Goal: Task Accomplishment & Management: Complete application form

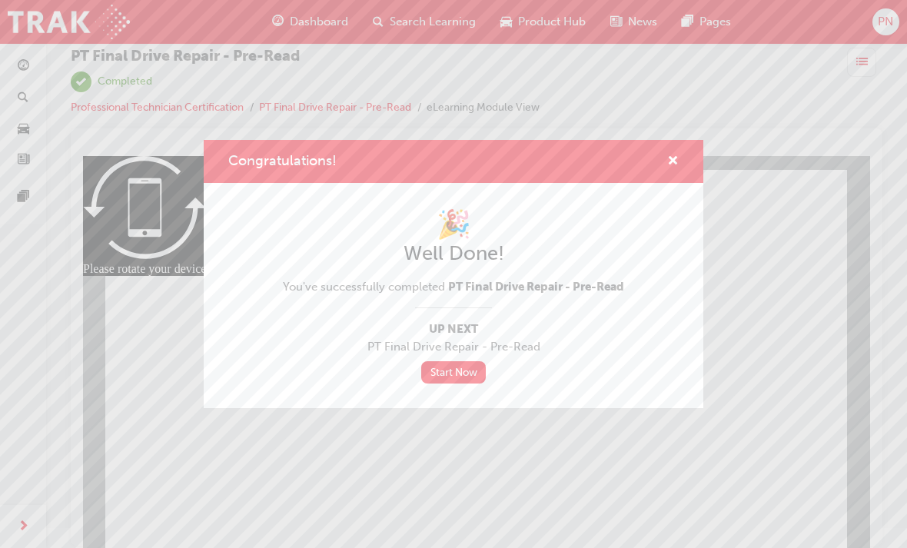
click at [461, 377] on link "Start Now" at bounding box center [453, 372] width 65 height 22
click at [473, 373] on link "Start Now" at bounding box center [453, 372] width 65 height 22
click at [486, 359] on div "🎉 Well Done! You've successfully completed PT Final Drive Repair - Pre-Read Up …" at bounding box center [453, 296] width 341 height 176
click at [470, 381] on link "Start Now" at bounding box center [453, 372] width 65 height 22
click at [467, 381] on link "Start Now" at bounding box center [453, 372] width 65 height 22
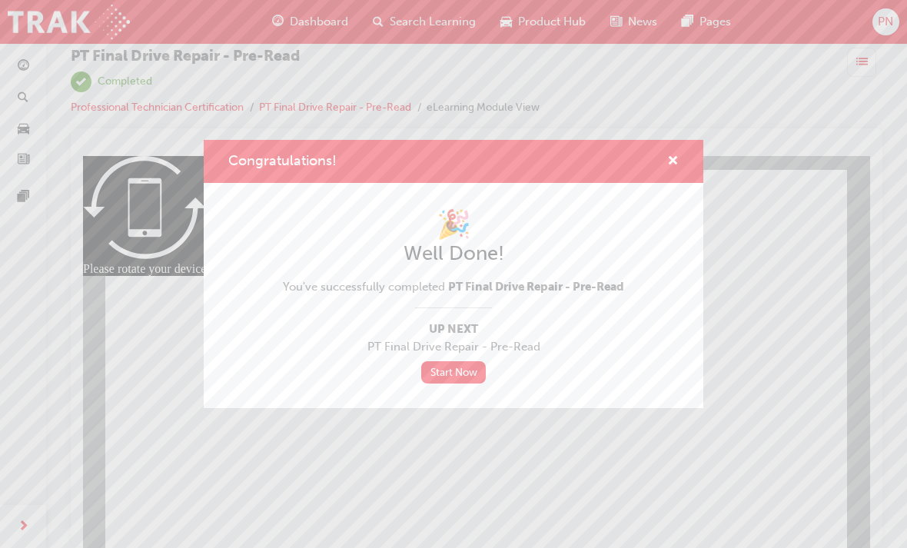
click at [675, 169] on span "cross-icon" at bounding box center [673, 162] width 12 height 14
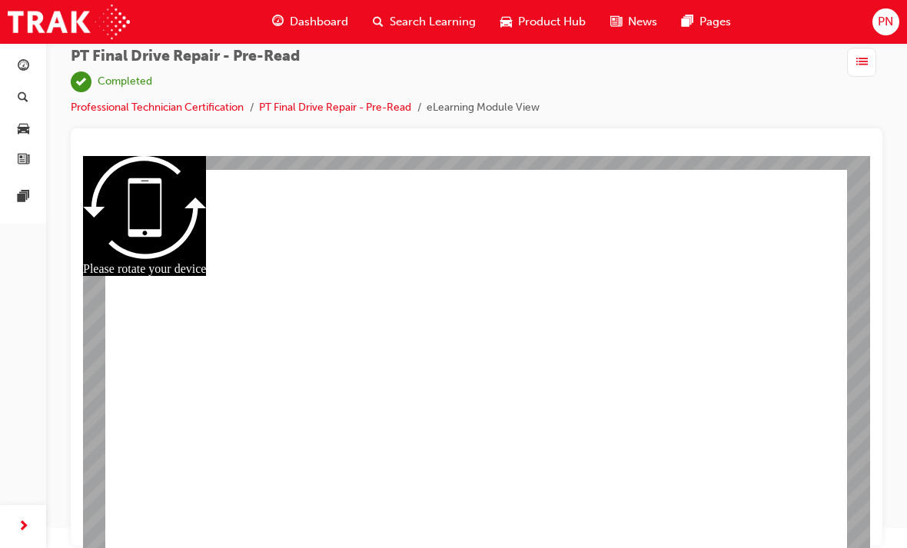
click at [212, 95] on div "PT Final Drive Repair - Pre-Read | Completed Professional Technician Certificat…" at bounding box center [305, 82] width 469 height 68
click at [185, 111] on link "Professional Technician Certification" at bounding box center [157, 107] width 173 height 13
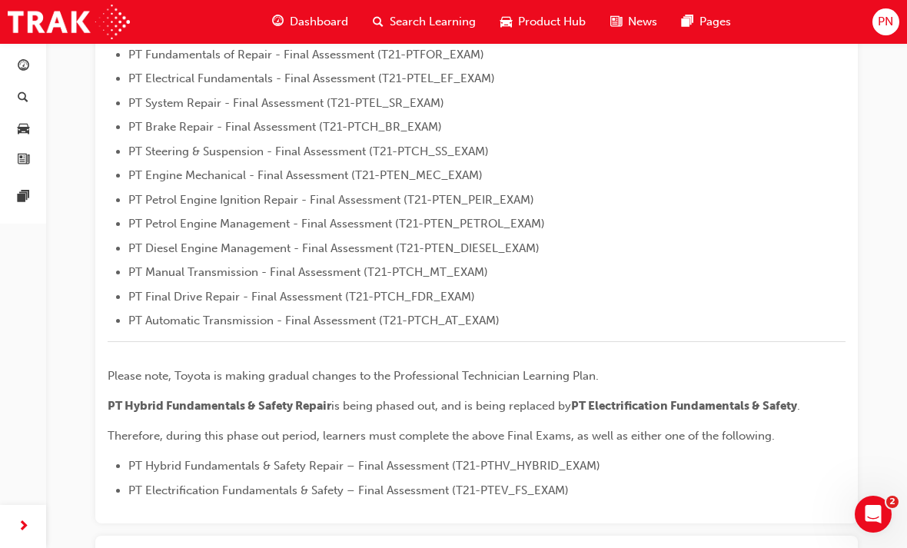
click at [311, 23] on span "Dashboard" at bounding box center [319, 22] width 58 height 18
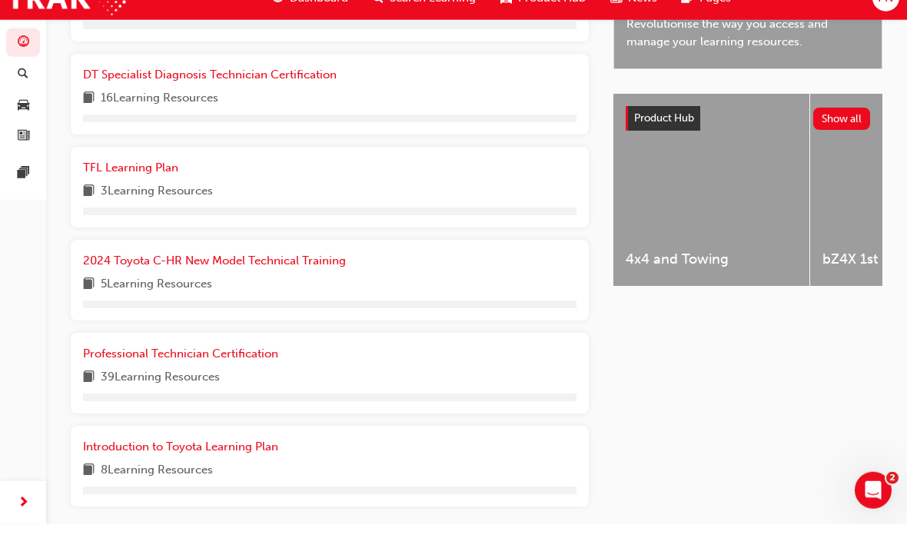
scroll to position [566, 0]
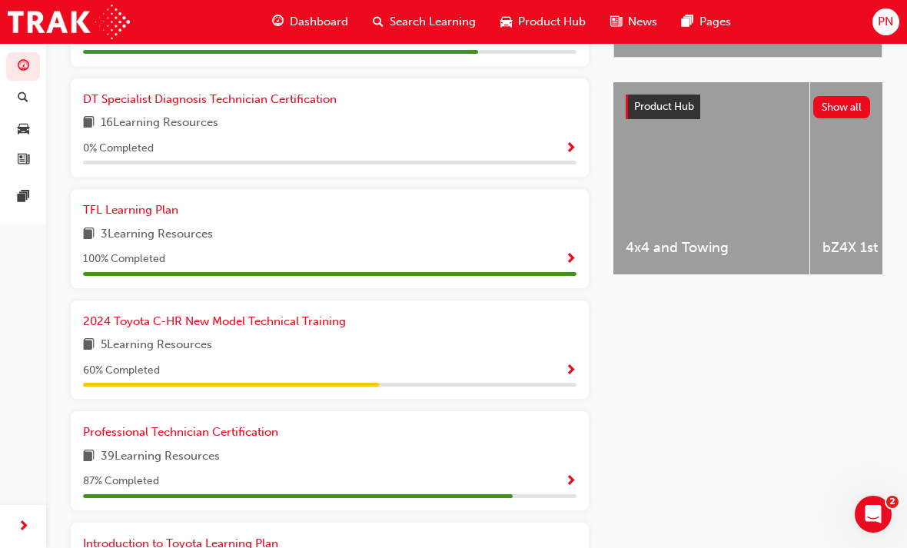
click at [575, 475] on span "Show Progress" at bounding box center [571, 482] width 12 height 14
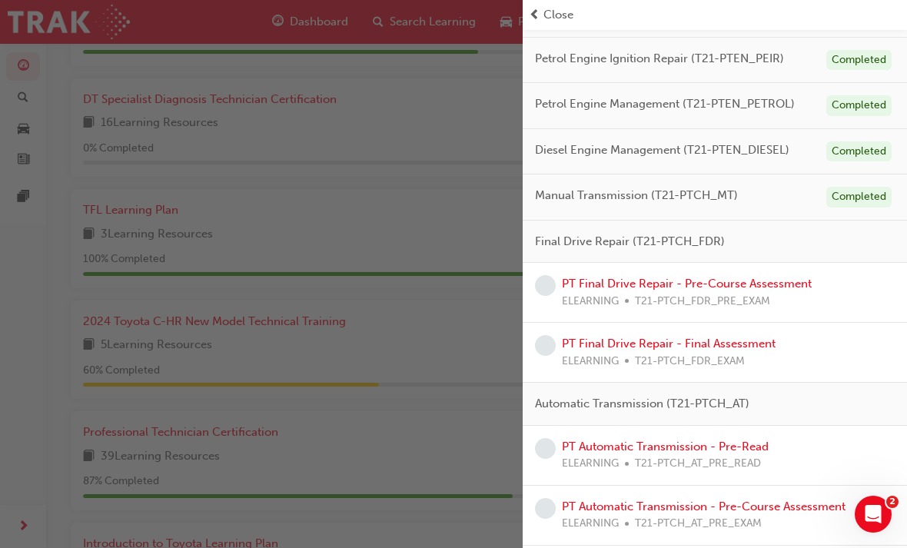
scroll to position [436, 0]
click at [790, 278] on link "PT Final Drive Repair - Pre-Course Assessment" at bounding box center [687, 285] width 250 height 14
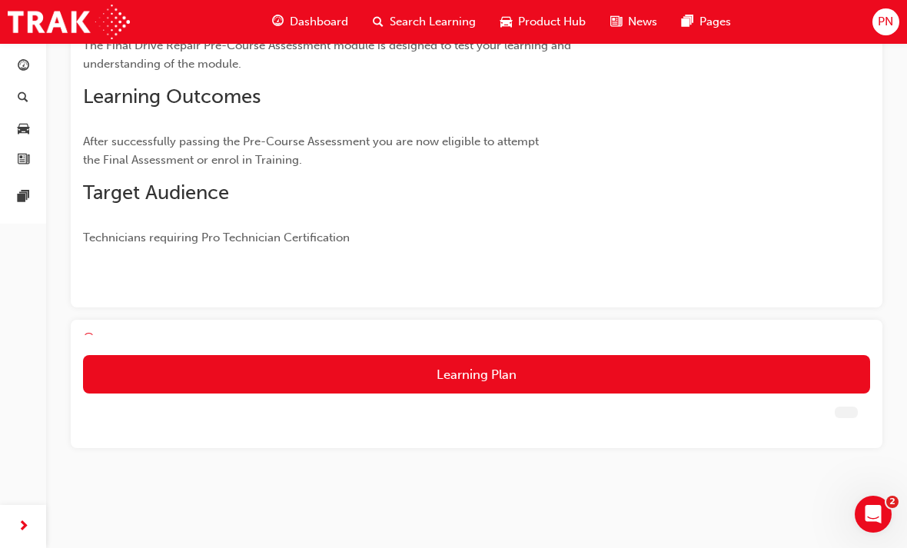
scroll to position [105, 0]
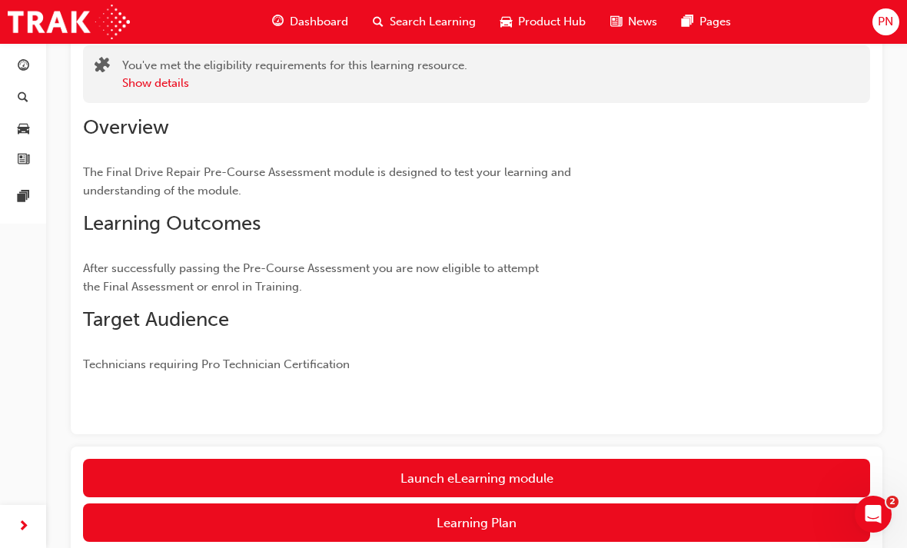
click at [739, 469] on link "Launch eLearning module" at bounding box center [476, 478] width 787 height 38
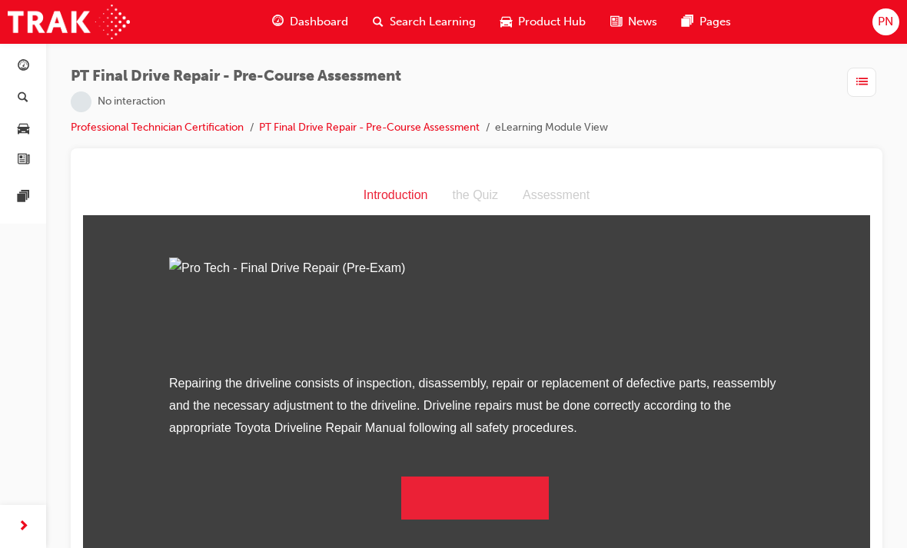
scroll to position [117, 0]
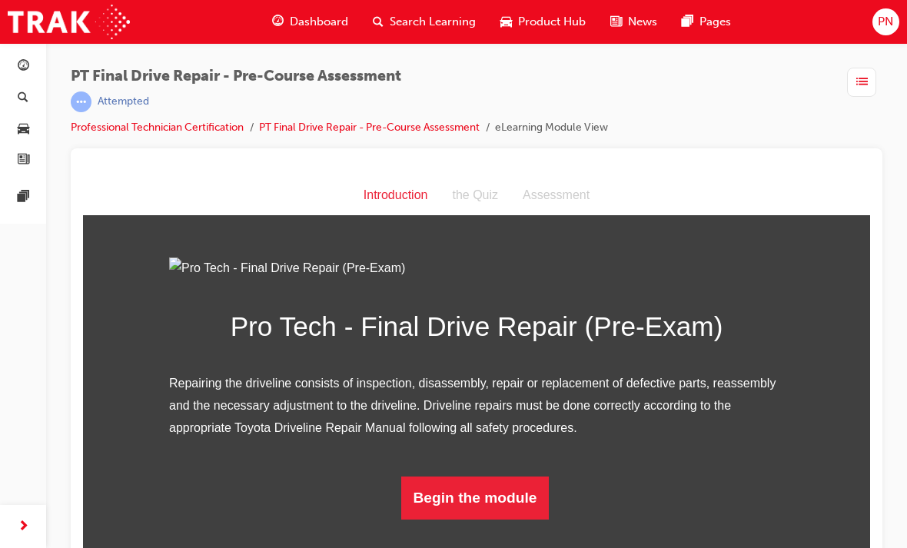
click at [519, 520] on button "Begin the module" at bounding box center [475, 498] width 148 height 43
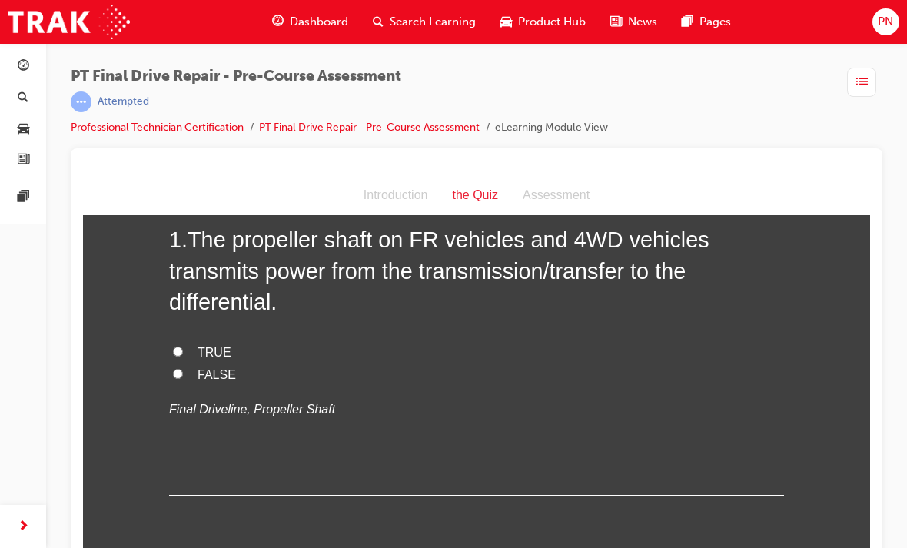
scroll to position [86, 0]
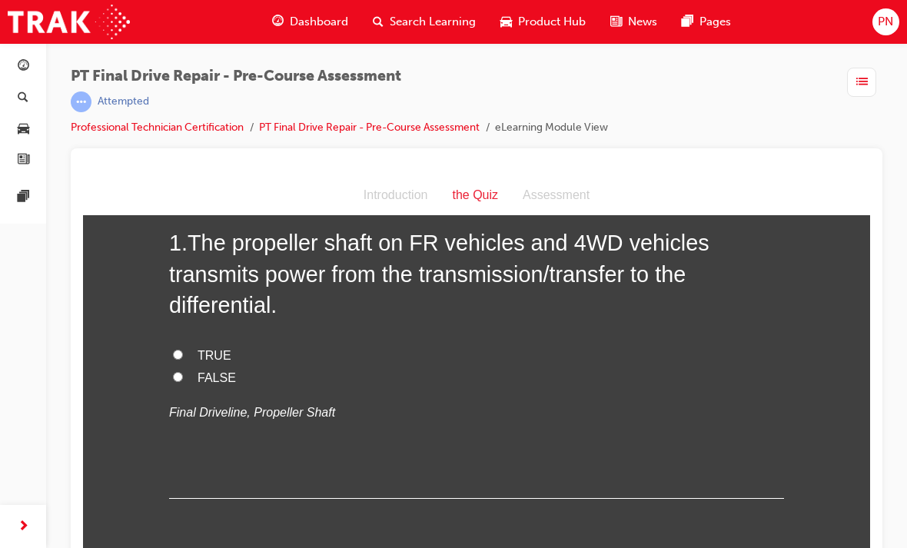
click at [173, 355] on input "TRUE" at bounding box center [178, 355] width 10 height 10
radio input "true"
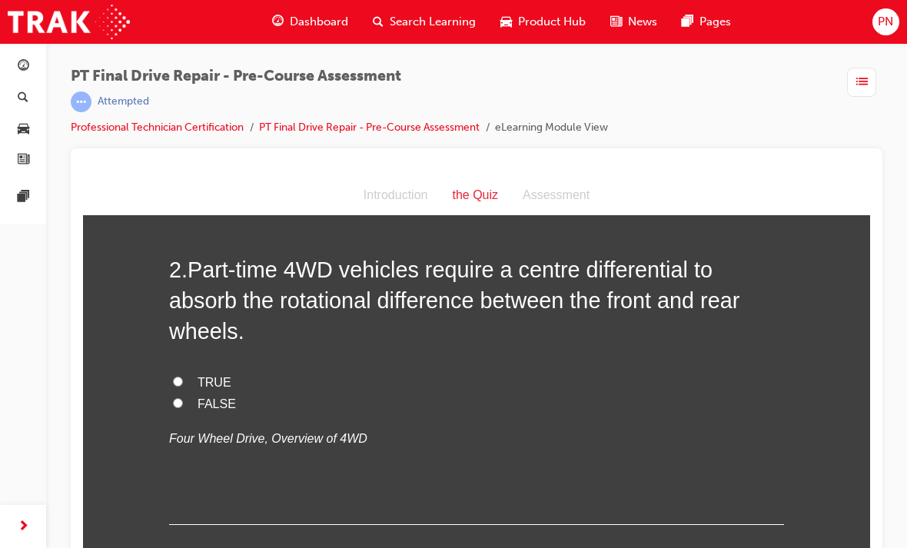
scroll to position [405, 0]
click at [181, 376] on input "TRUE" at bounding box center [178, 381] width 10 height 10
radio input "true"
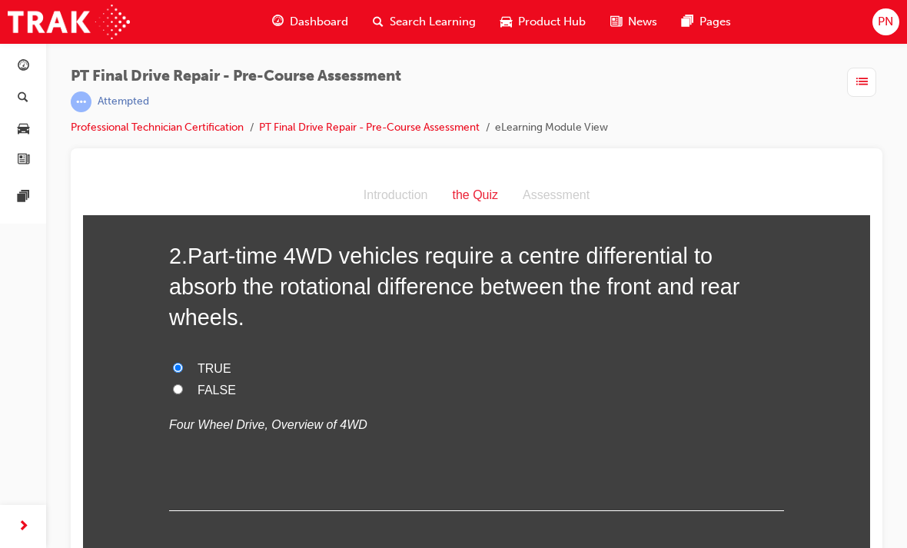
scroll to position [419, 0]
click at [174, 388] on input "FALSE" at bounding box center [178, 389] width 10 height 10
radio input "true"
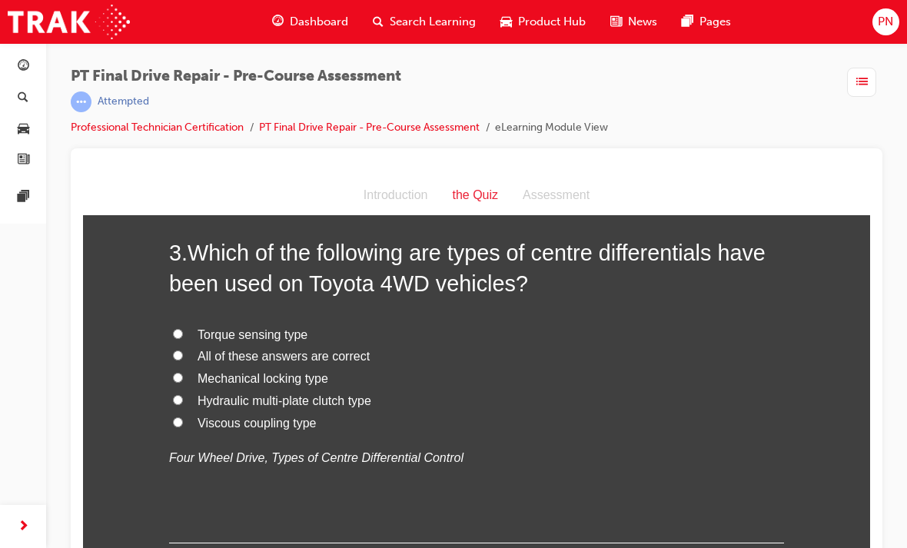
scroll to position [765, 0]
click at [172, 376] on label "Mechanical locking type" at bounding box center [476, 380] width 615 height 22
click at [173, 376] on input "Mechanical locking type" at bounding box center [178, 379] width 10 height 10
radio input "true"
click at [178, 353] on input "All of these answers are correct" at bounding box center [178, 356] width 10 height 10
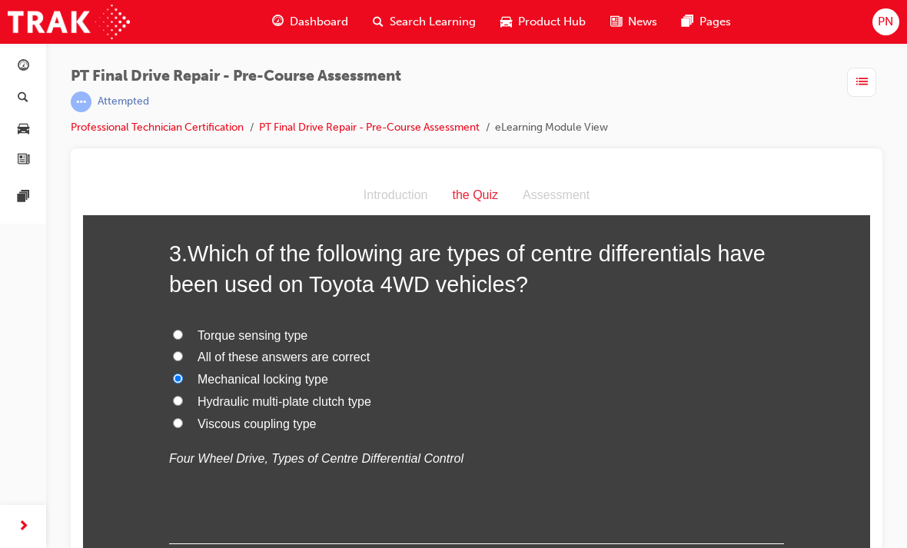
radio input "true"
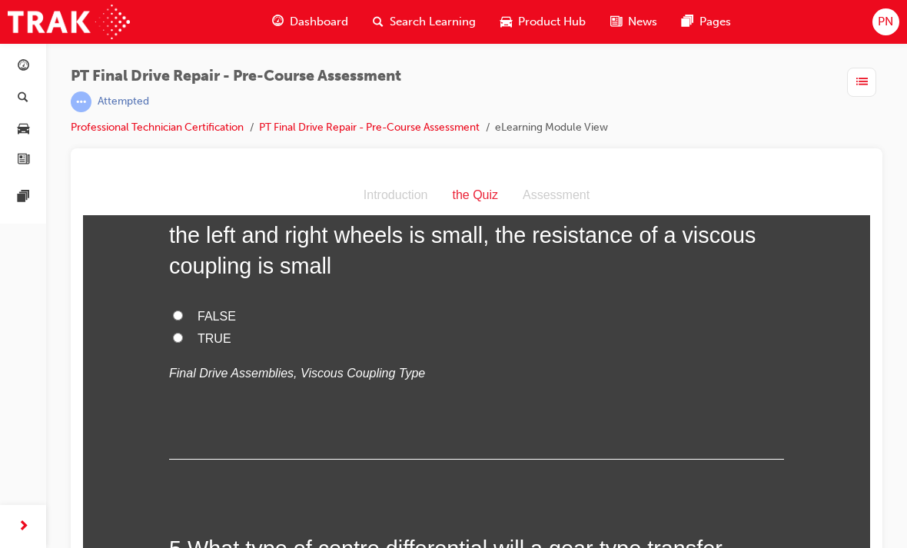
scroll to position [1186, 0]
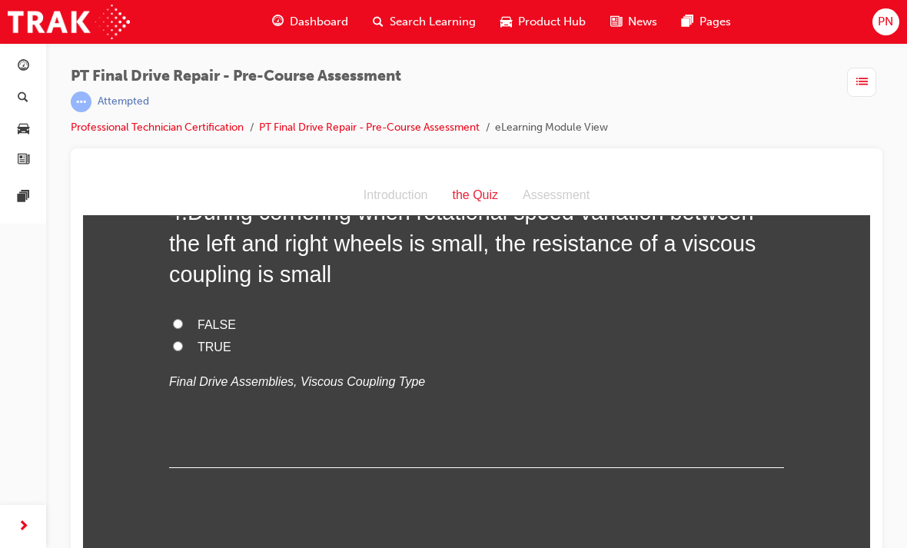
click at [180, 341] on input "TRUE" at bounding box center [178, 346] width 10 height 10
radio input "true"
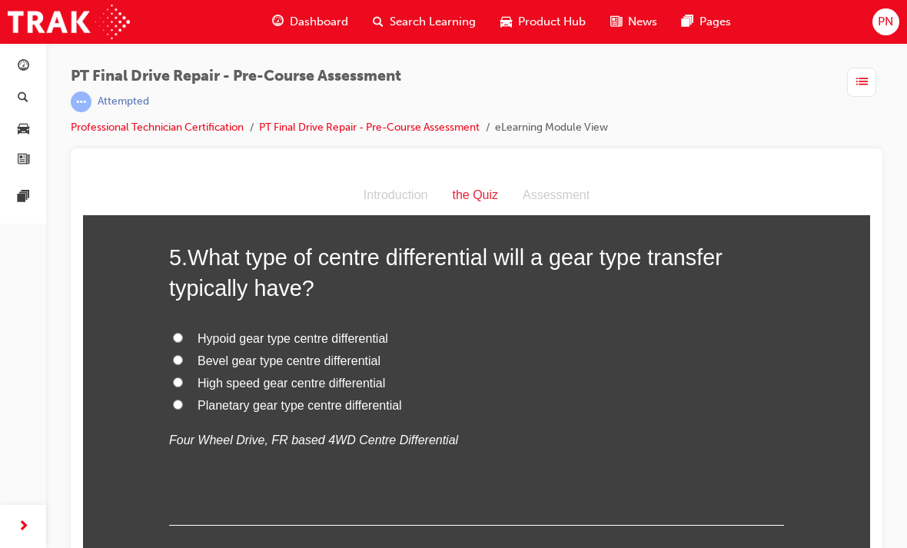
scroll to position [1488, 0]
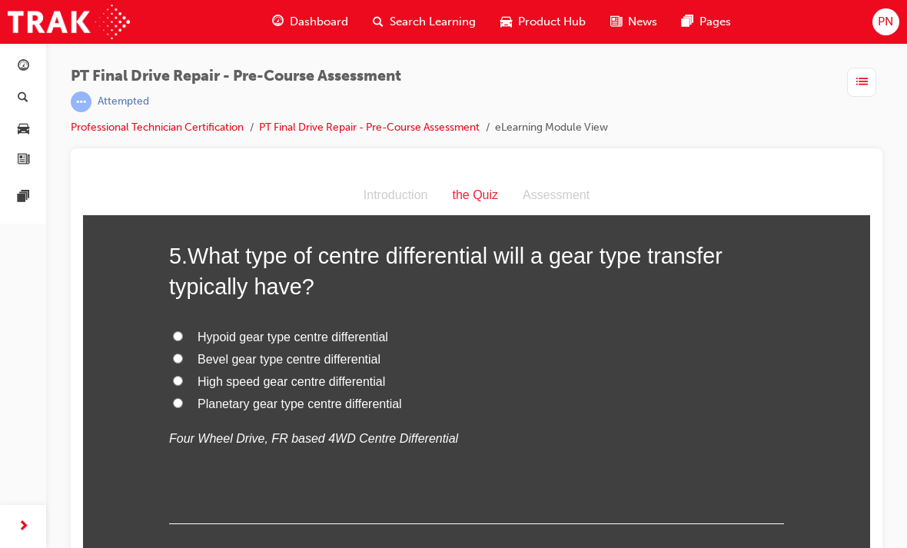
click at [176, 398] on input "Planetary gear type centre differential" at bounding box center [178, 403] width 10 height 10
radio input "true"
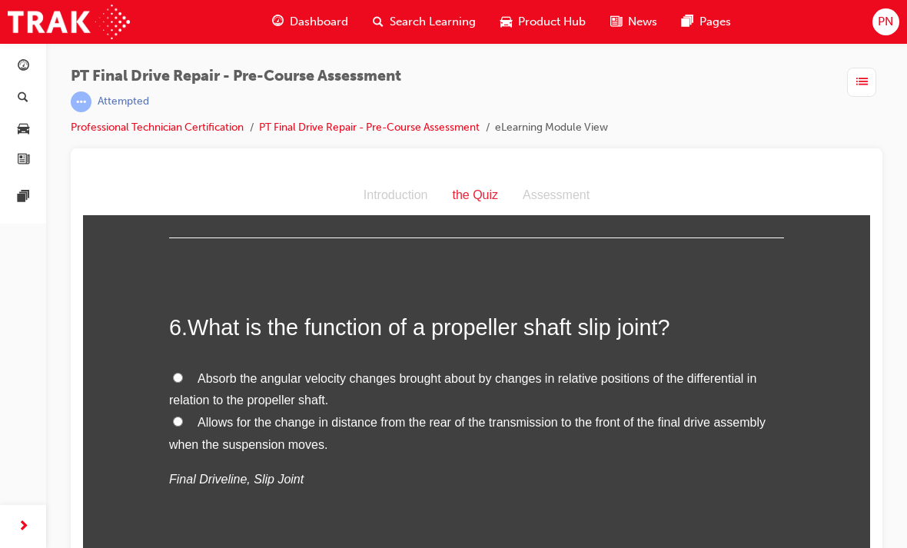
scroll to position [1845, 0]
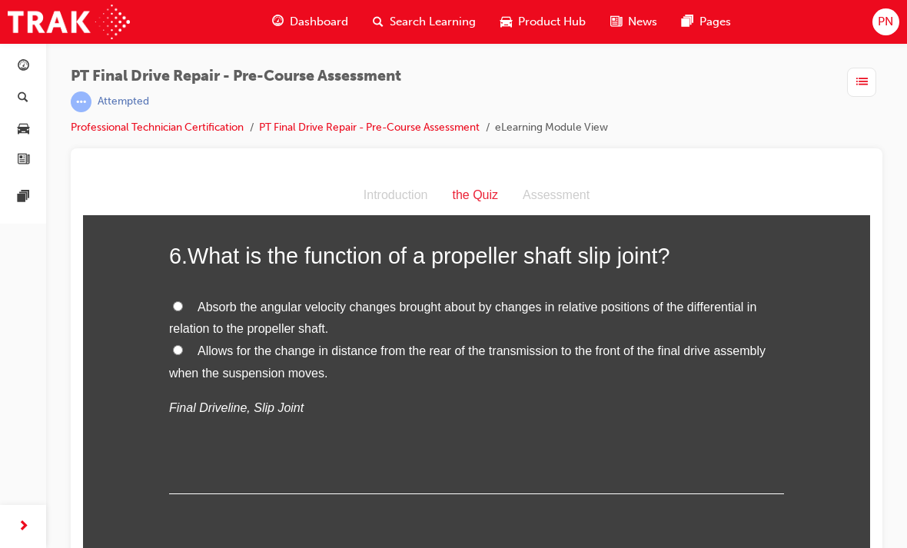
click at [181, 345] on input "Allows for the change in distance from the rear of the transmission to the fron…" at bounding box center [178, 350] width 10 height 10
radio input "true"
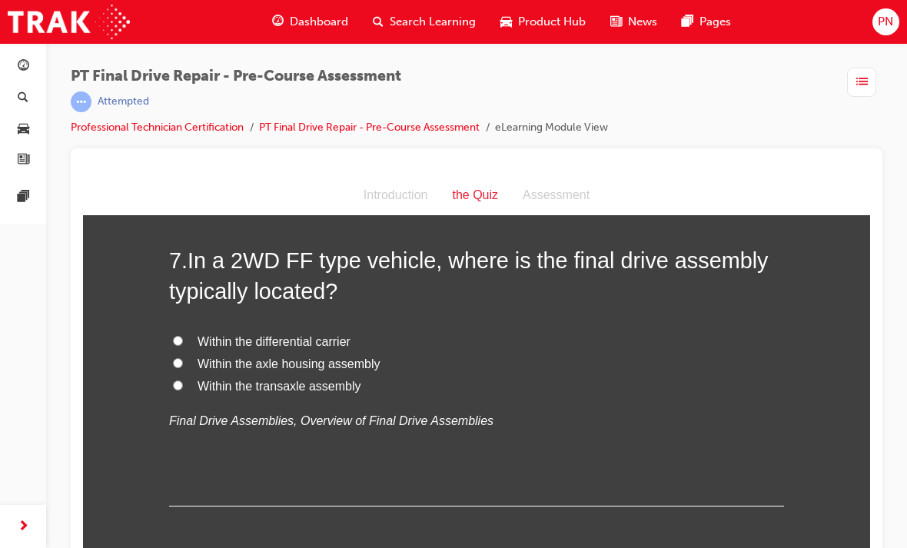
scroll to position [2166, 0]
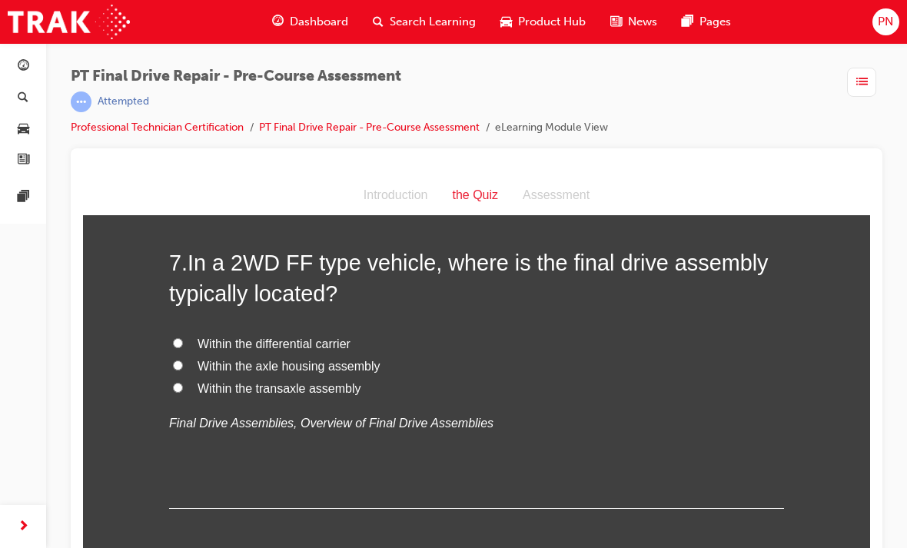
click at [186, 356] on label "Within the axle housing assembly" at bounding box center [476, 367] width 615 height 22
click at [183, 361] on input "Within the axle housing assembly" at bounding box center [178, 366] width 10 height 10
radio input "true"
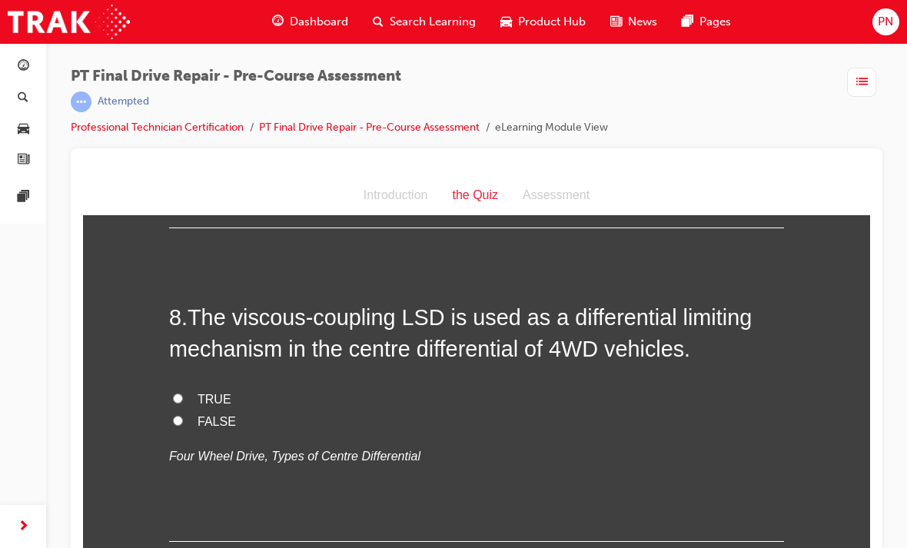
scroll to position [2447, 0]
click at [176, 388] on label "TRUE" at bounding box center [476, 399] width 615 height 22
click at [176, 393] on input "TRUE" at bounding box center [178, 398] width 10 height 10
radio input "true"
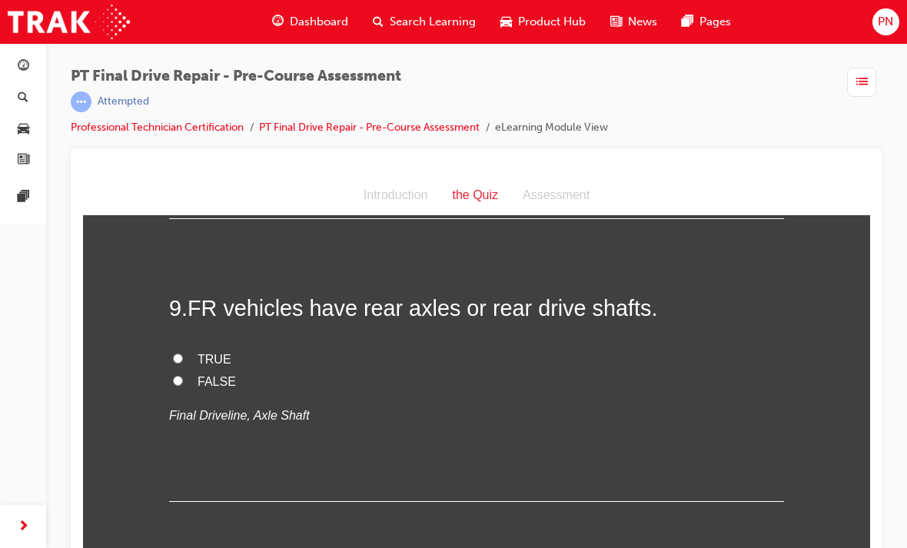
scroll to position [2772, 0]
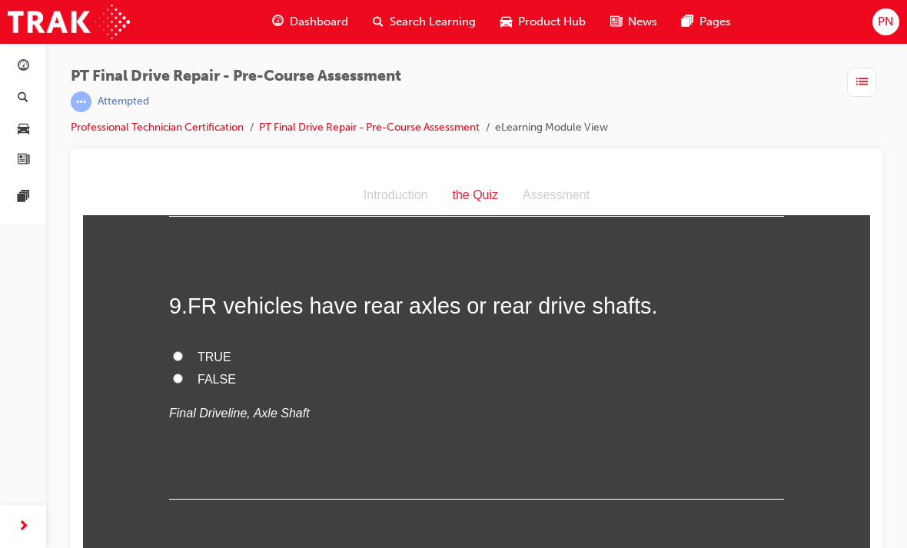
click at [176, 374] on input "FALSE" at bounding box center [178, 379] width 10 height 10
radio input "true"
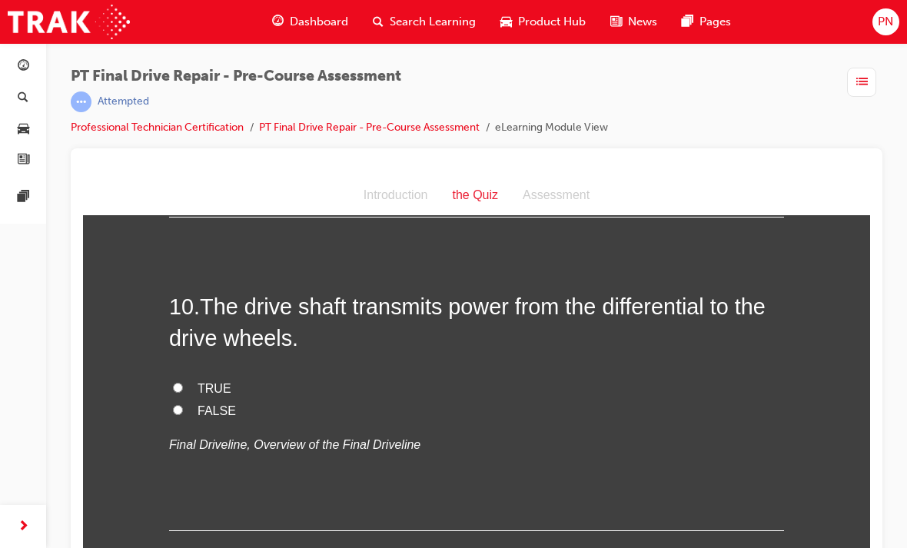
scroll to position [3055, 0]
click at [181, 382] on input "TRUE" at bounding box center [178, 387] width 10 height 10
radio input "true"
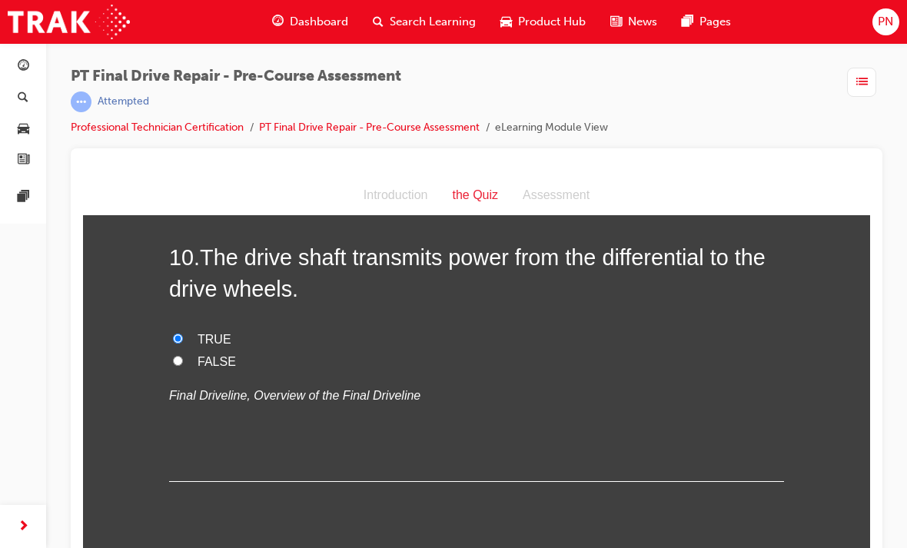
scroll to position [3102, 0]
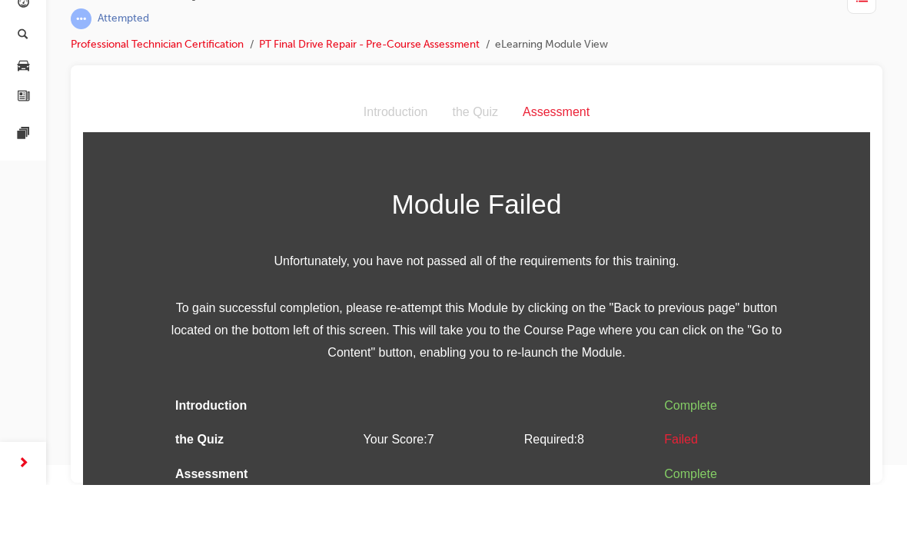
scroll to position [34, 0]
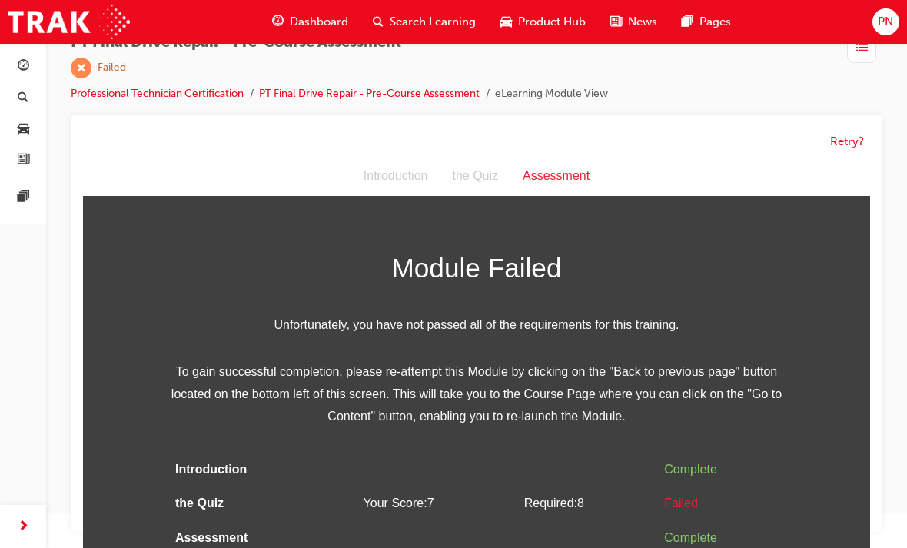
click at [852, 138] on button "Retry?" at bounding box center [847, 142] width 34 height 18
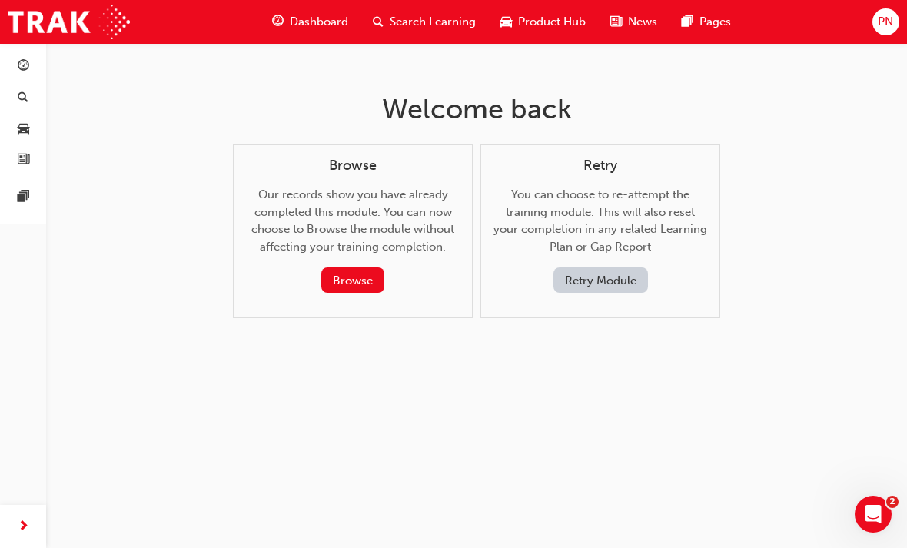
scroll to position [0, 0]
click at [610, 270] on button "Retry Module" at bounding box center [601, 280] width 95 height 25
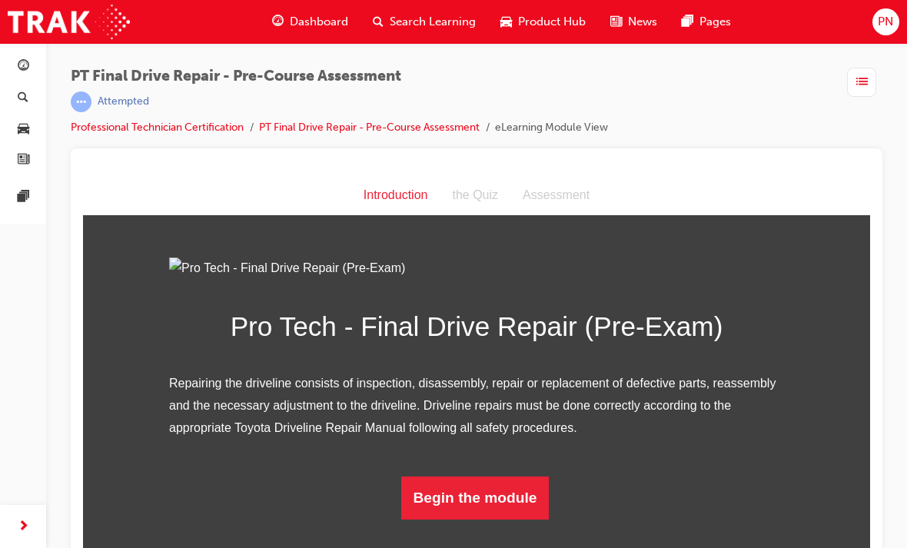
scroll to position [20, 0]
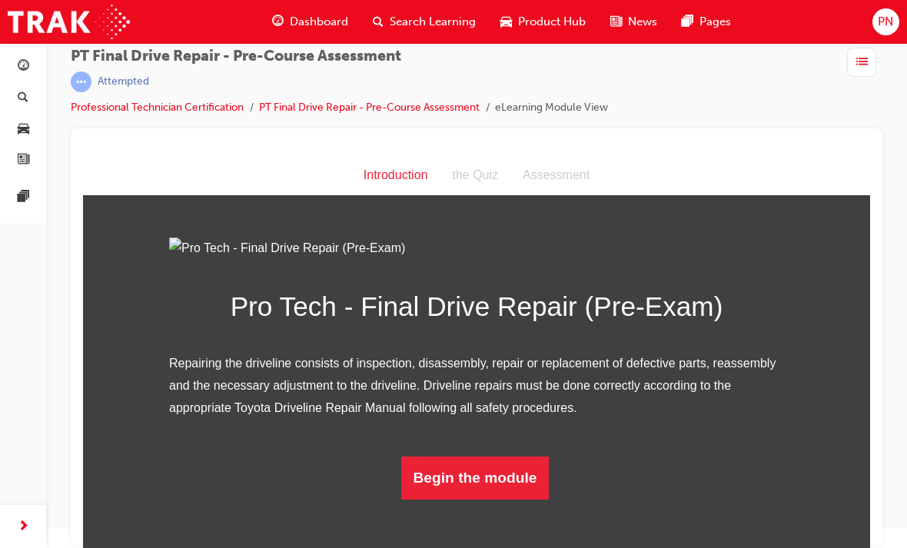
click at [467, 500] on button "Begin the module" at bounding box center [475, 478] width 148 height 43
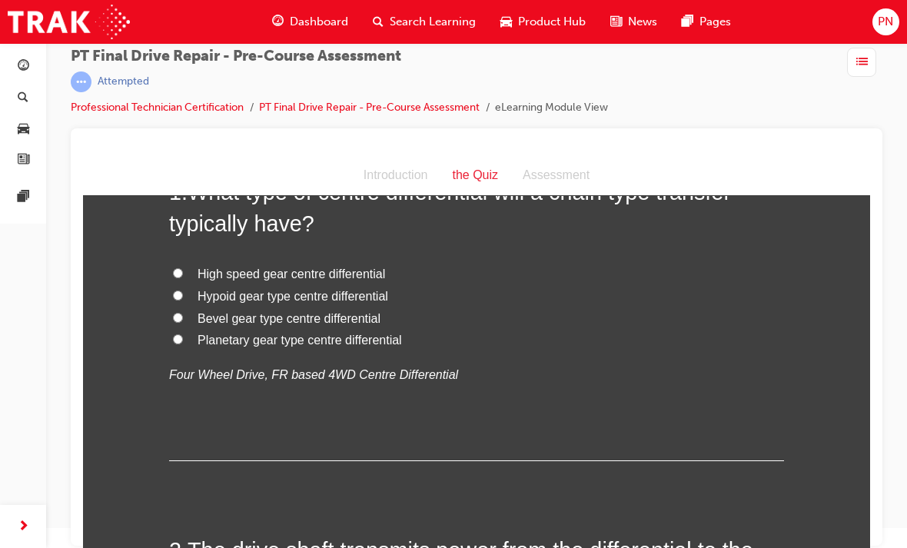
scroll to position [0, 0]
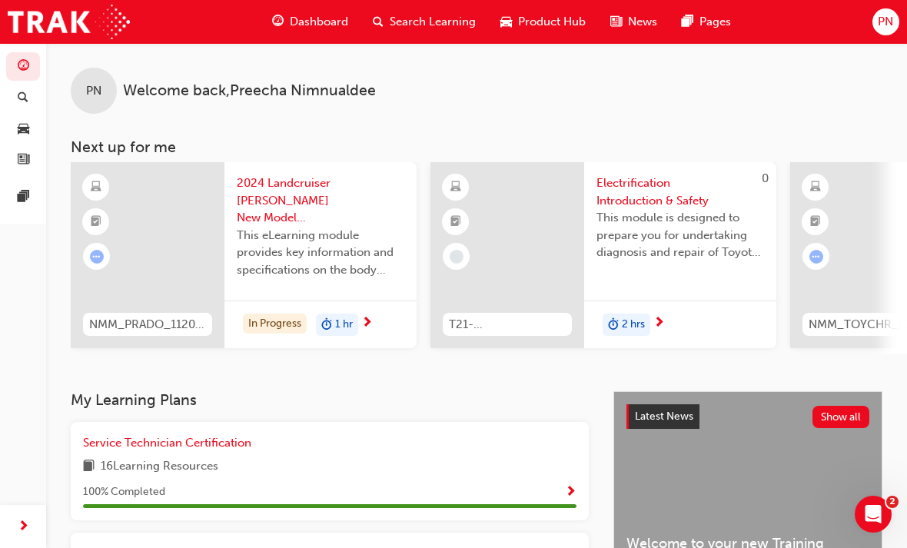
click at [318, 18] on span "Dashboard" at bounding box center [319, 22] width 58 height 18
click at [325, 26] on span "Dashboard" at bounding box center [319, 22] width 58 height 18
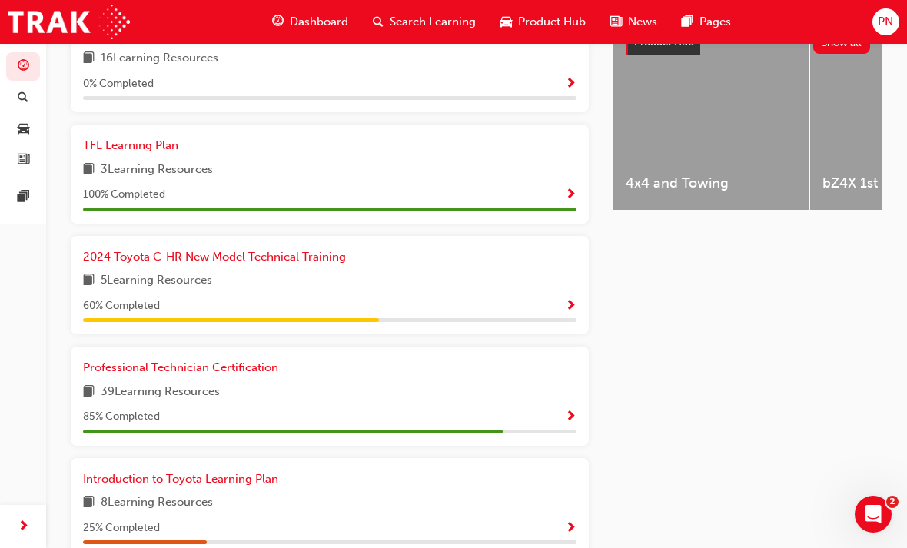
scroll to position [654, 0]
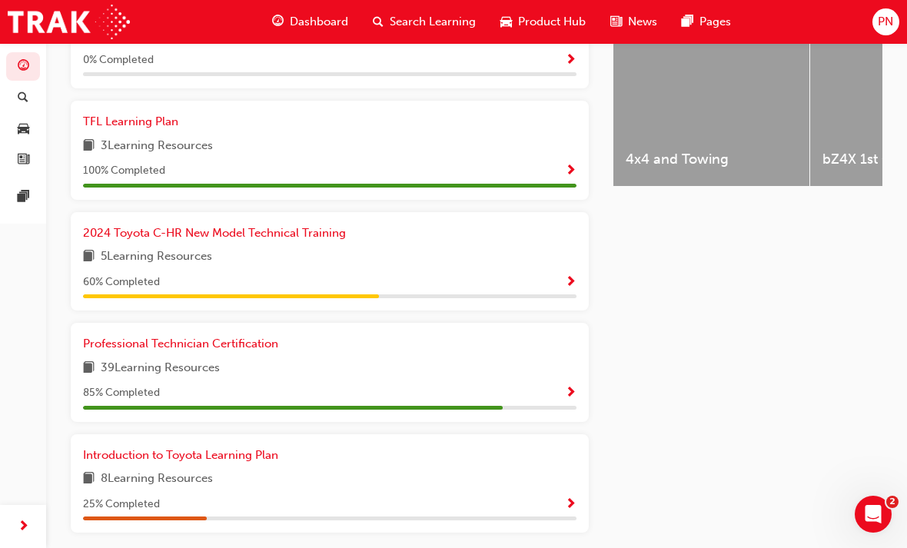
click at [568, 387] on span "Show Progress" at bounding box center [571, 394] width 12 height 14
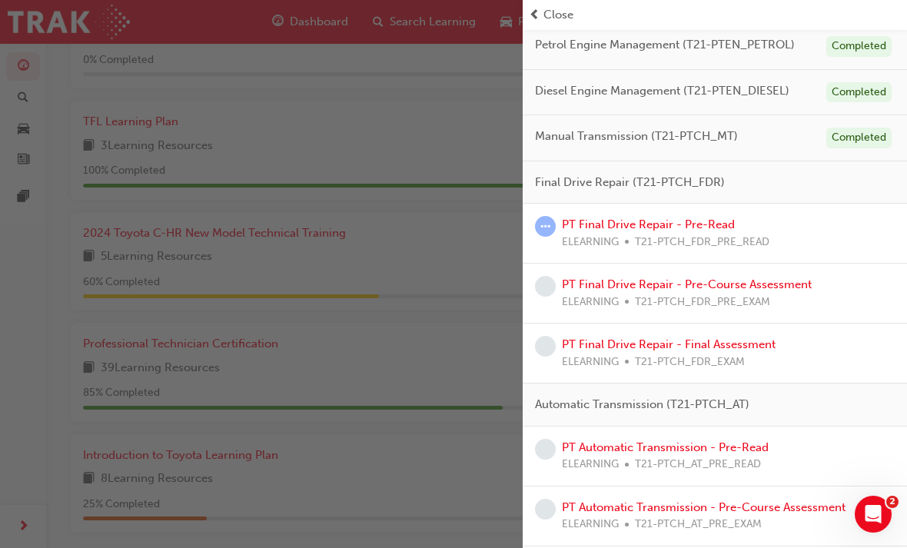
scroll to position [495, 0]
click at [480, 295] on div "button" at bounding box center [261, 274] width 523 height 548
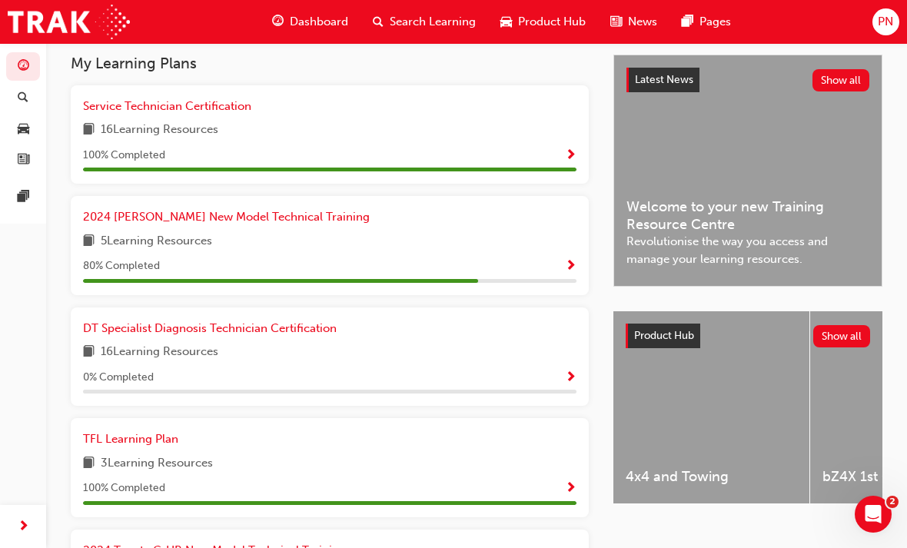
scroll to position [319, 0]
